Goal: Task Accomplishment & Management: Manage account settings

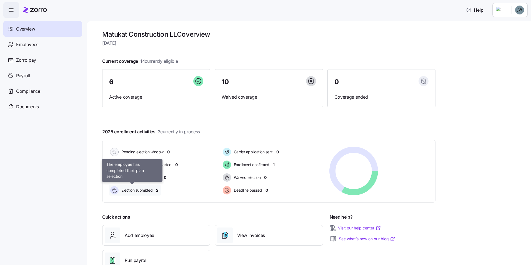
click at [148, 189] on span "Election submitted" at bounding box center [136, 191] width 33 height 6
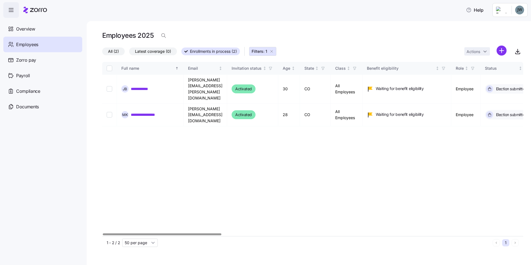
click at [170, 235] on div at bounding box center [162, 234] width 119 height 2
click at [249, 173] on div "**********" at bounding box center [312, 149] width 421 height 174
